Goal: Task Accomplishment & Management: Manage account settings

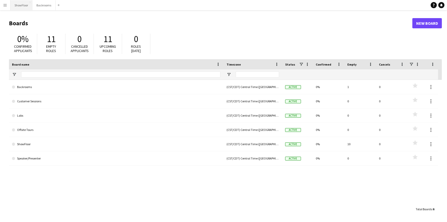
click at [20, 5] on button "ShowFloor Close" at bounding box center [21, 5] width 22 height 10
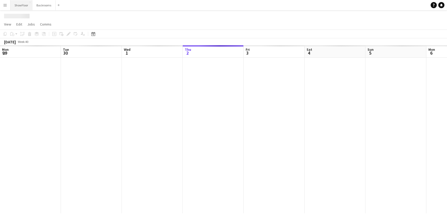
scroll to position [0, 122]
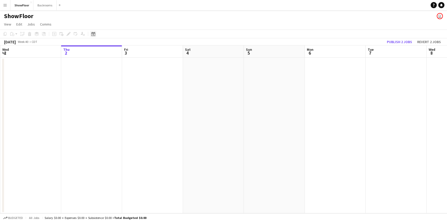
click at [95, 34] on icon "Date picker" at bounding box center [93, 34] width 4 height 4
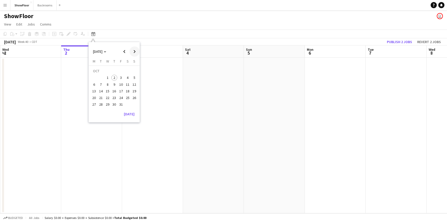
click at [132, 51] on span "Next month" at bounding box center [135, 51] width 10 height 10
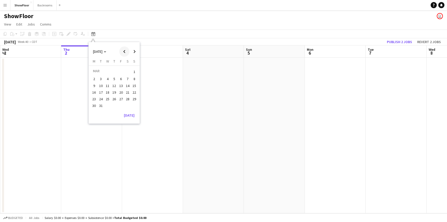
click at [119, 50] on span "Previous month" at bounding box center [124, 51] width 10 height 10
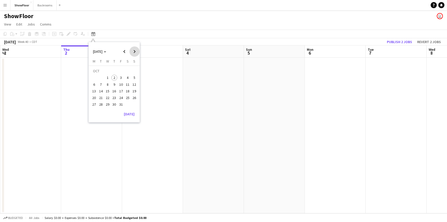
click at [133, 52] on span "Next month" at bounding box center [135, 51] width 10 height 10
click at [95, 91] on span "17" at bounding box center [94, 92] width 6 height 6
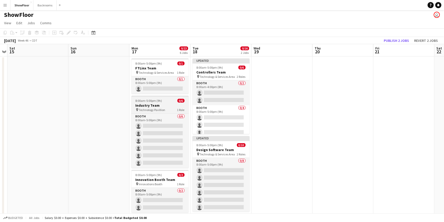
scroll to position [0, 0]
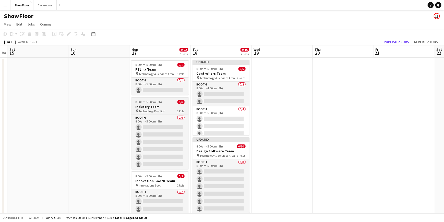
click at [150, 111] on span "Technology Pavillion" at bounding box center [152, 111] width 27 height 4
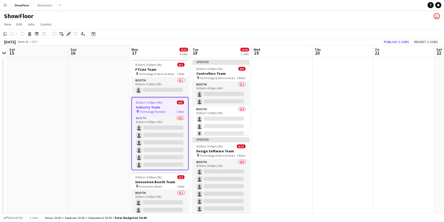
click at [69, 34] on icon "Edit" at bounding box center [69, 34] width 4 height 4
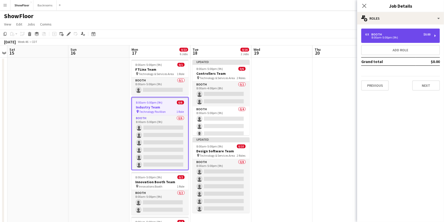
click at [378, 32] on div "6 x Booth $0.00 8:00am-5:00pm (9h)" at bounding box center [400, 36] width 79 height 14
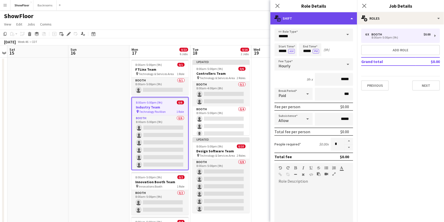
click at [291, 21] on div "multiple-actions-text Shift" at bounding box center [313, 18] width 87 height 12
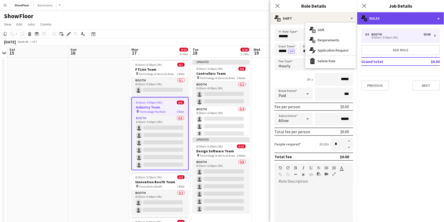
click at [420, 19] on div "multiple-users-add Roles" at bounding box center [400, 18] width 87 height 12
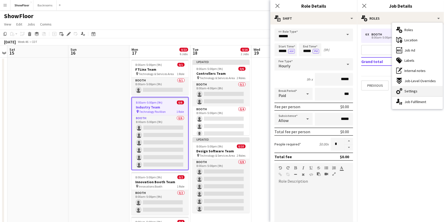
click at [414, 89] on span "Settings" at bounding box center [410, 91] width 13 height 5
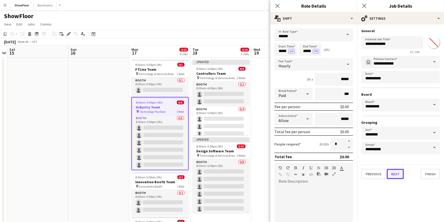
click at [396, 177] on button "Next" at bounding box center [395, 174] width 17 height 10
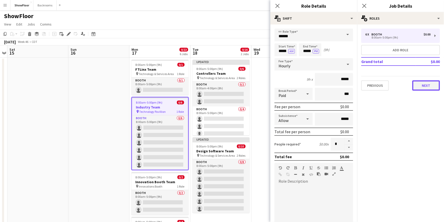
click at [425, 85] on button "Next" at bounding box center [426, 85] width 28 height 10
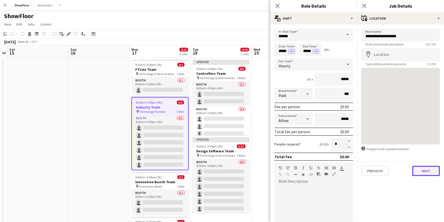
click at [420, 170] on button "Next" at bounding box center [426, 171] width 28 height 10
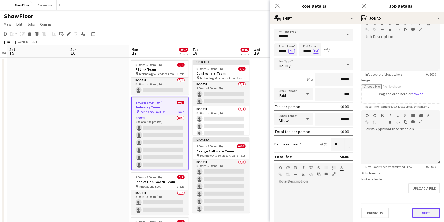
click at [421, 199] on form "**********" at bounding box center [400, 108] width 87 height 220
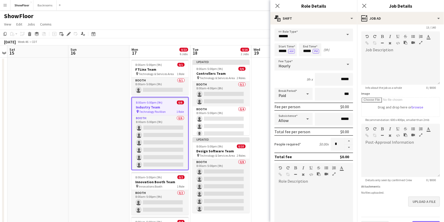
scroll to position [30, 0]
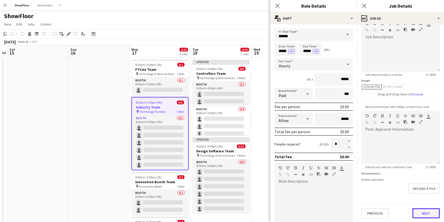
click at [412, 215] on button "Next" at bounding box center [426, 213] width 28 height 10
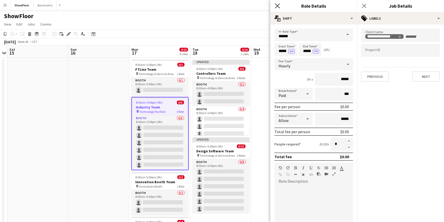
click at [278, 7] on icon "Close pop-in" at bounding box center [277, 5] width 5 height 5
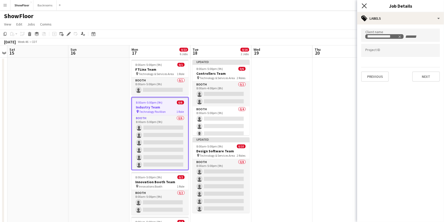
click at [363, 8] on icon "Close pop-in" at bounding box center [363, 5] width 5 height 5
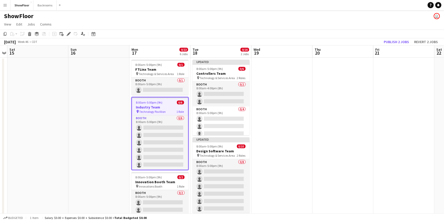
click at [7, 6] on button "Menu" at bounding box center [5, 5] width 10 height 10
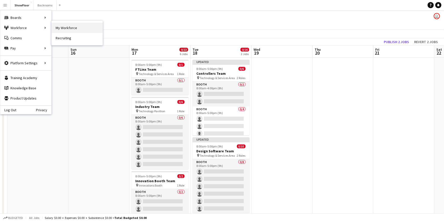
click at [70, 29] on link "My Workforce" at bounding box center [77, 28] width 51 height 10
